Goal: Information Seeking & Learning: Learn about a topic

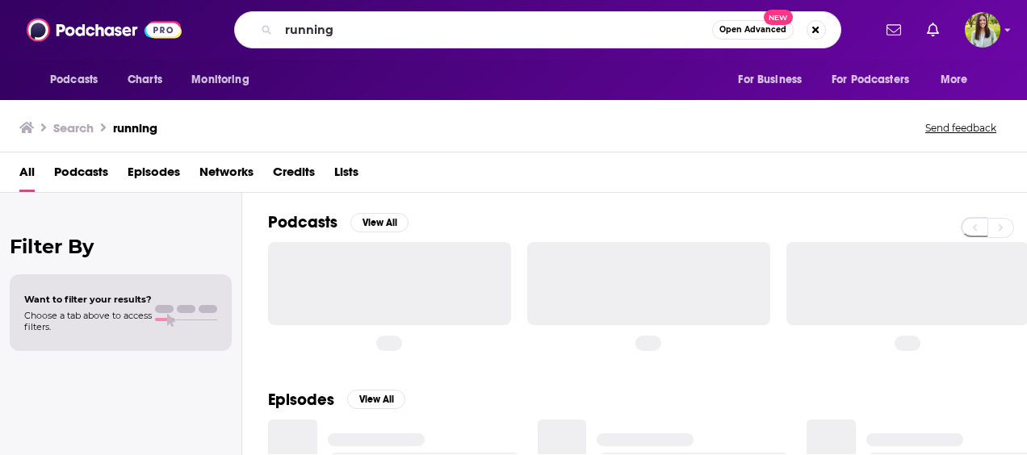
click at [468, 32] on input "running" at bounding box center [496, 30] width 434 height 26
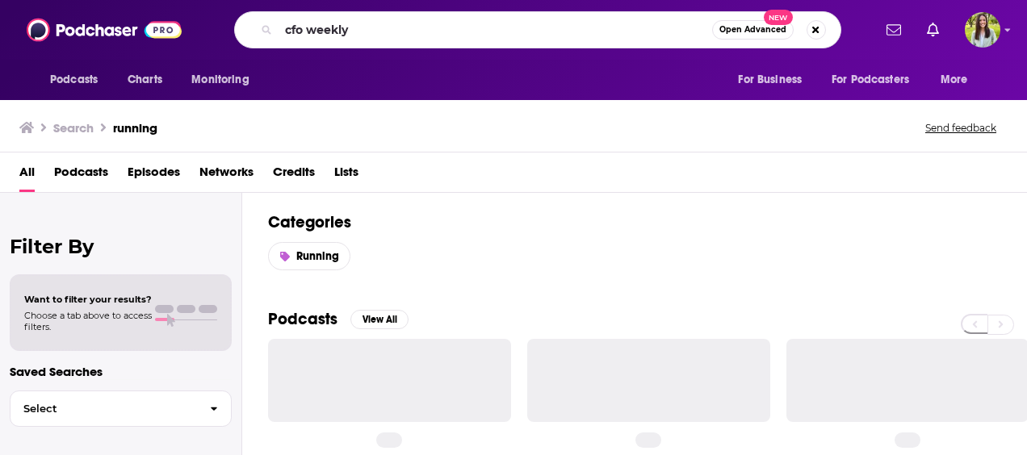
type input "cfo weekly"
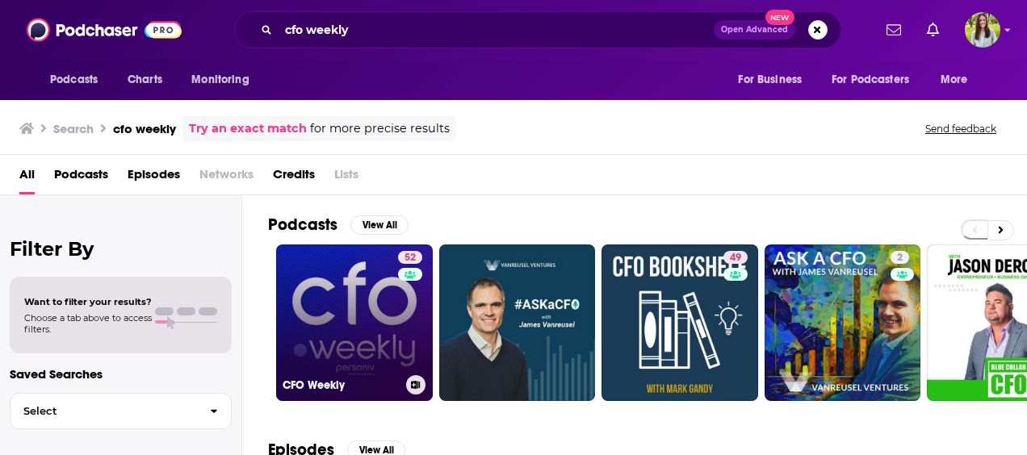
click at [313, 303] on link "52 CFO Weekly" at bounding box center [354, 323] width 157 height 157
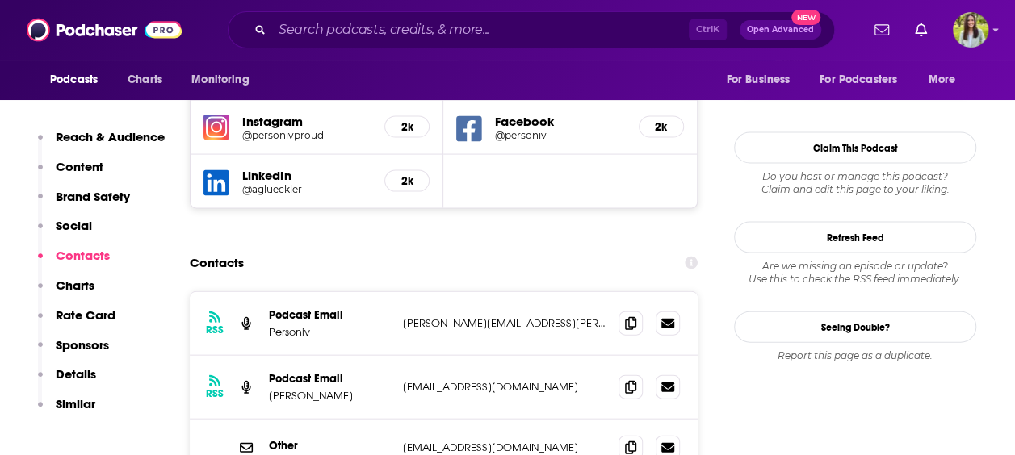
scroll to position [1614, 0]
